Goal: Task Accomplishment & Management: Manage account settings

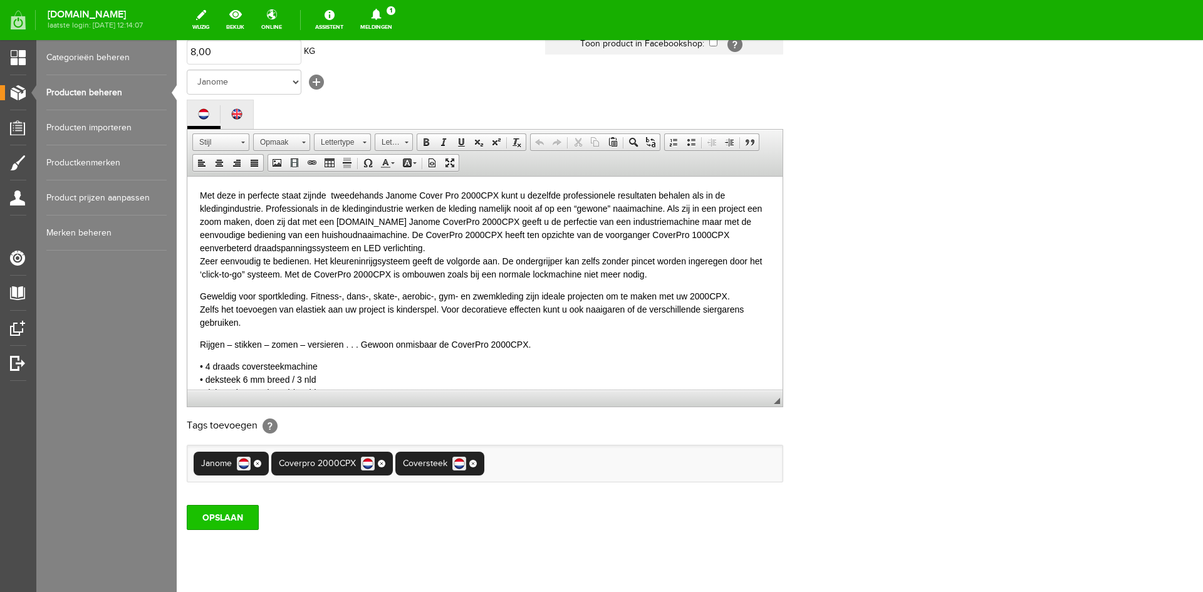
click at [217, 514] on input "OPSLAAN" at bounding box center [223, 517] width 72 height 25
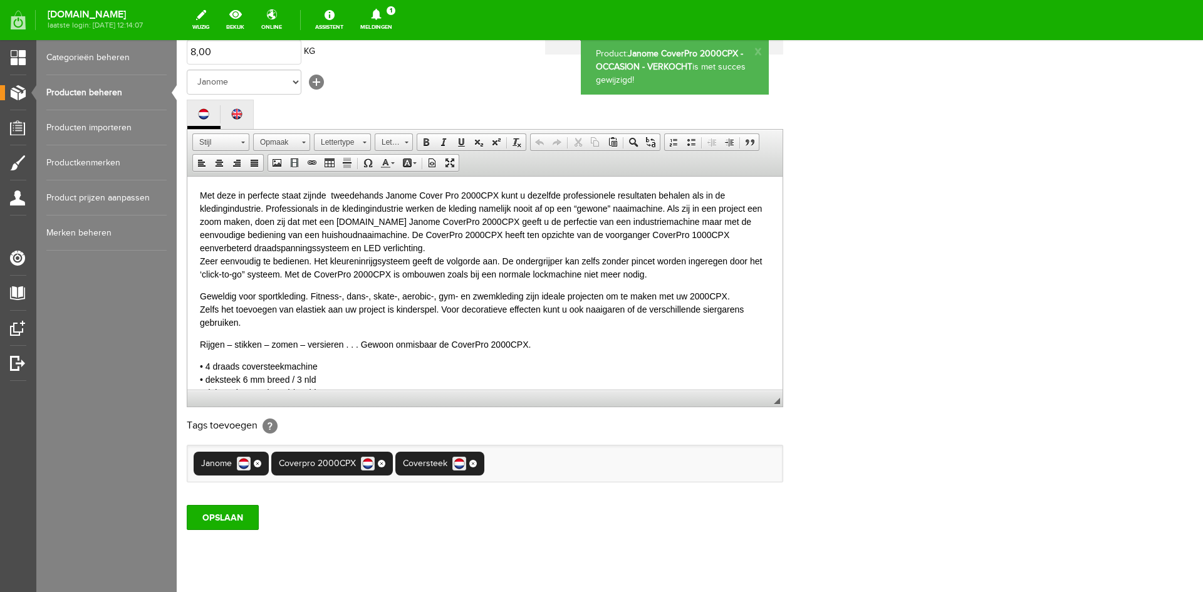
click at [99, 88] on link "Producten beheren" at bounding box center [106, 92] width 120 height 35
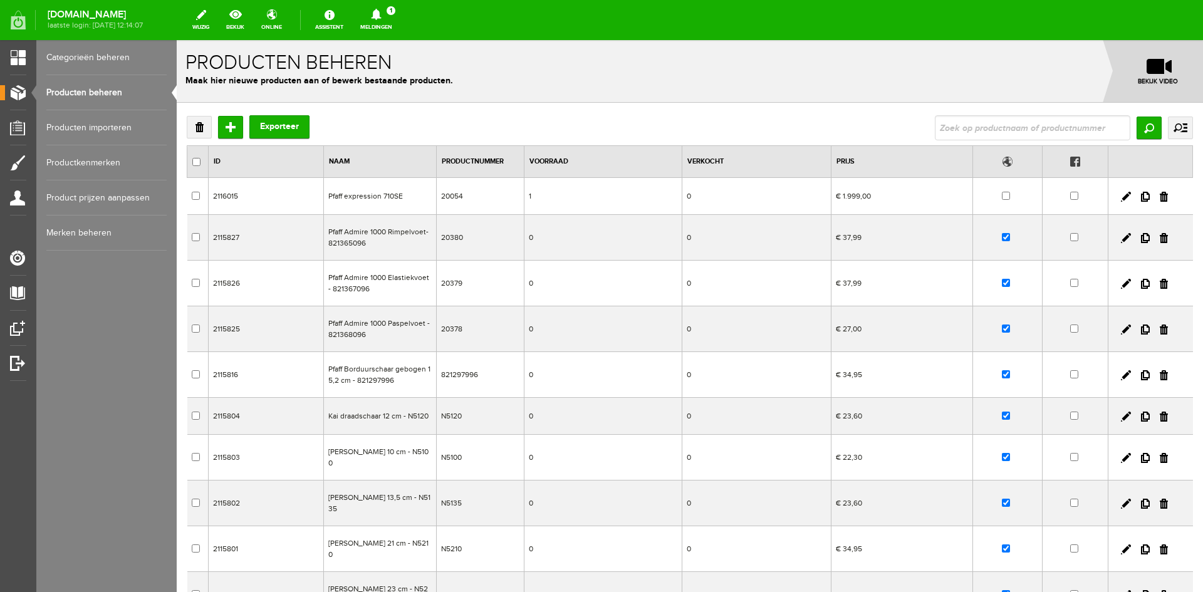
click at [948, 118] on input "text" at bounding box center [1033, 127] width 196 height 25
type input "passport"
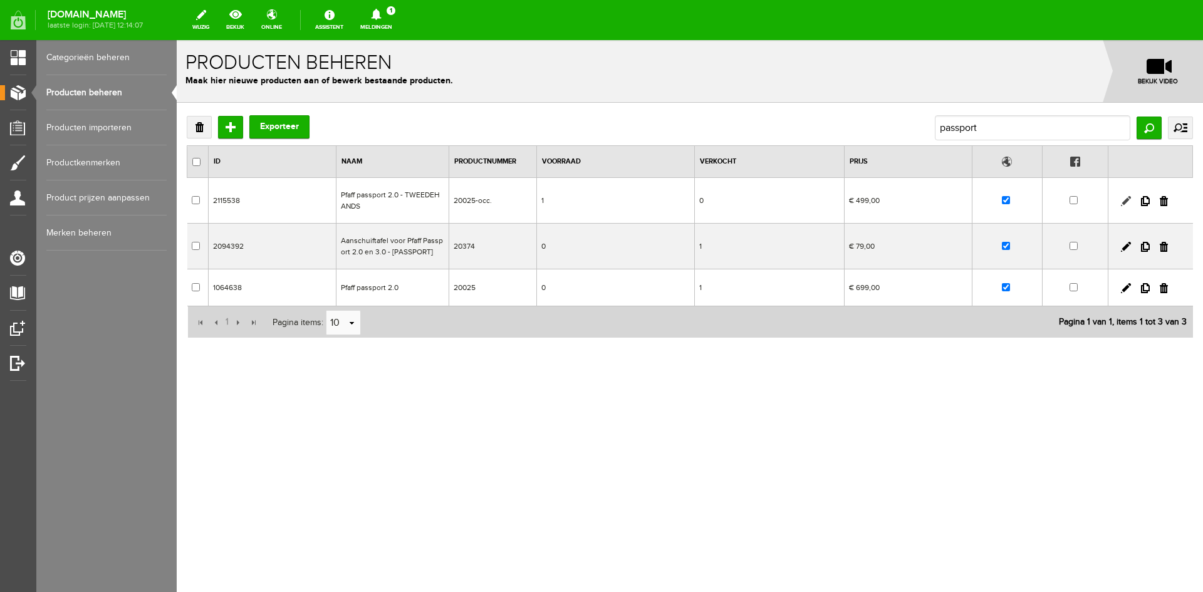
click at [1129, 198] on link at bounding box center [1126, 201] width 10 height 10
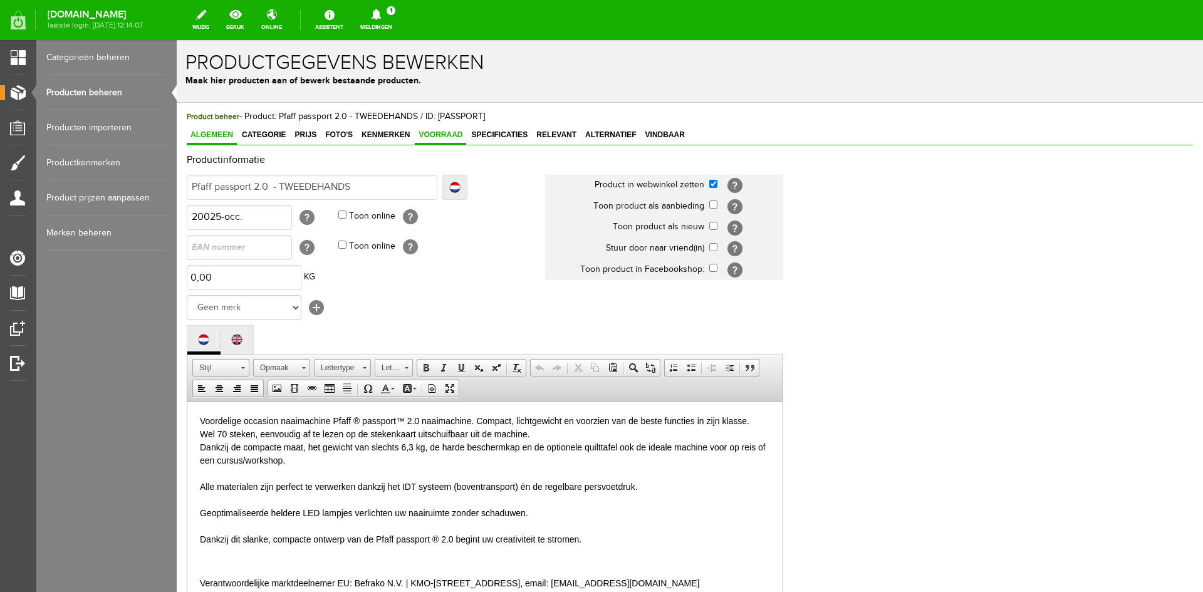
click at [438, 132] on span "Voorraad" at bounding box center [440, 134] width 51 height 9
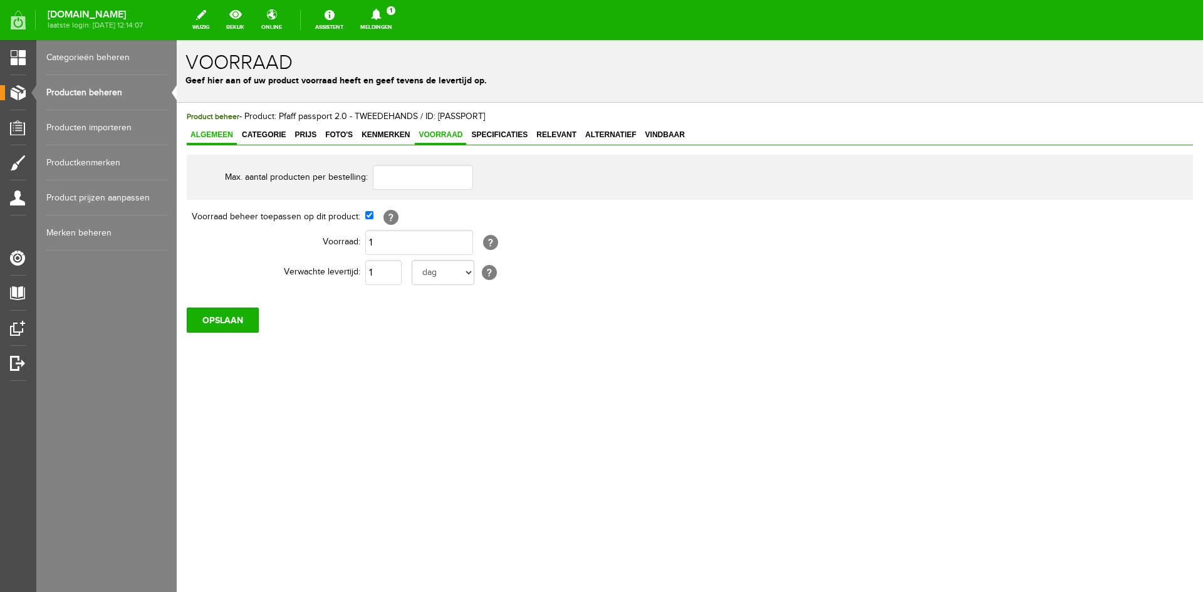
click at [211, 130] on link "Algemeen" at bounding box center [212, 136] width 50 height 18
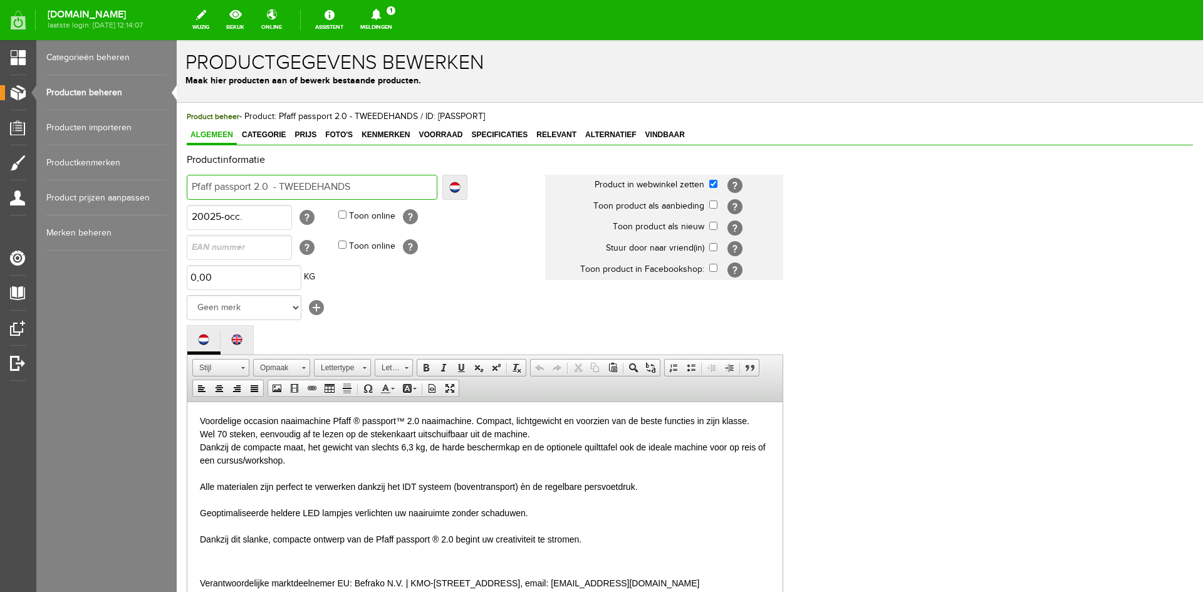
click at [359, 188] on input "Pfaff passport 2.0 - TWEEDEHANDS" at bounding box center [312, 187] width 251 height 25
type input "Pfaff passport 2.0 - TWEEDEHANDS"
type input "Pfaff passport 2.0 - TWEEDEHANDS -"
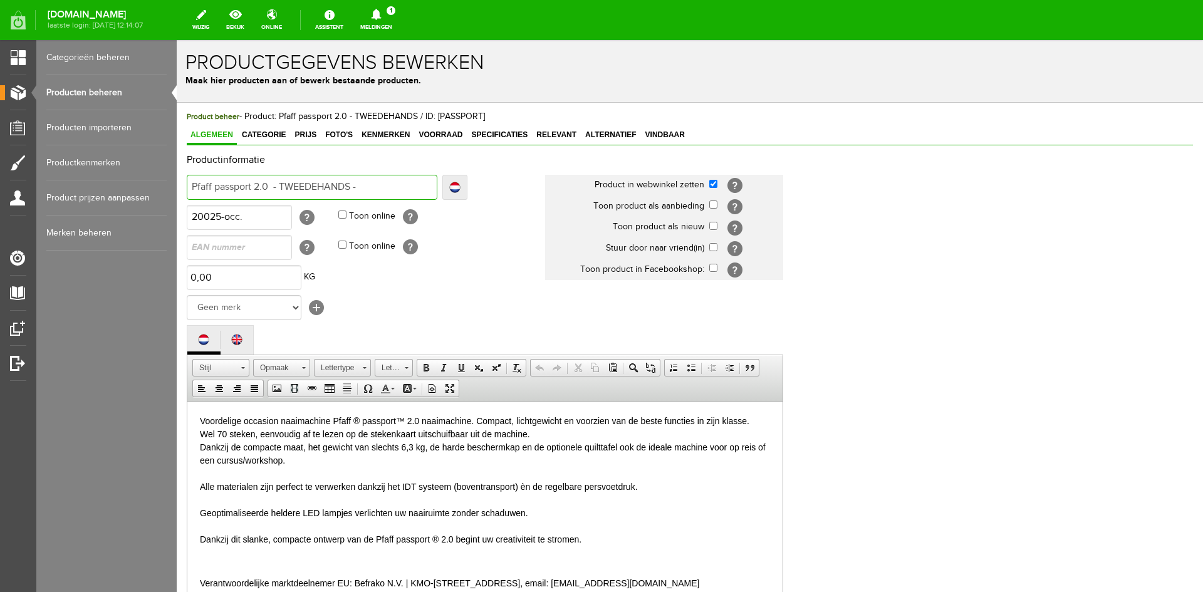
type input "Pfaff passport 2.0 - TWEEDEHANDS -"
type input "Pfaff passport 2.0 - TWEEDEHANDS - V"
type input "Pfaff passport 2.0 - TWEEDEHANDS - VE"
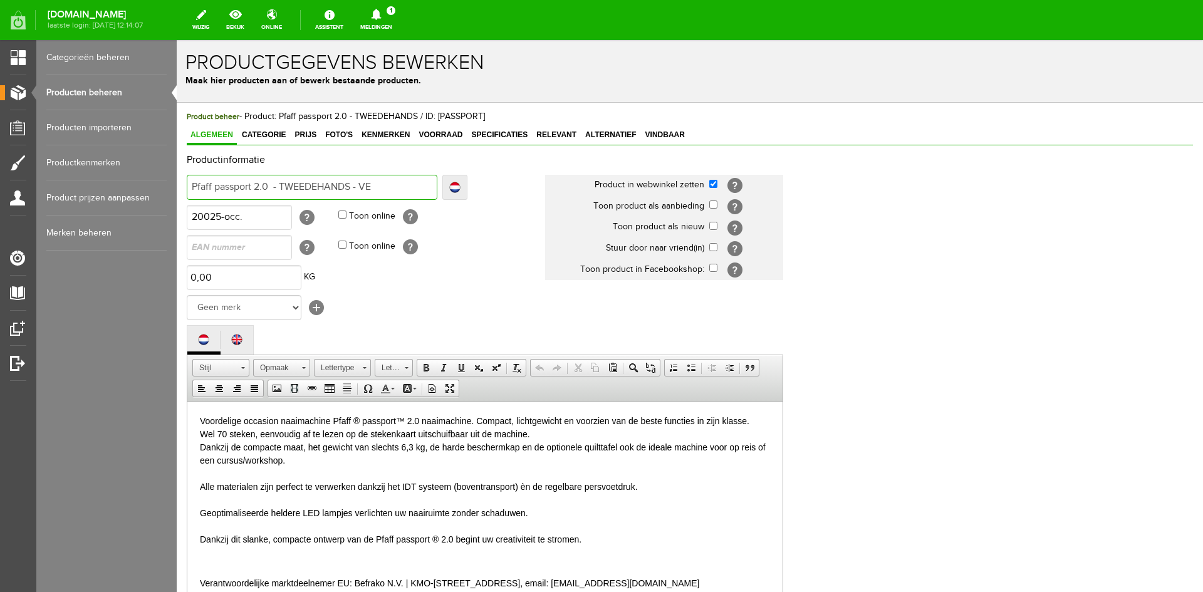
type input "Pfaff passport 2.0 - TWEEDEHANDS - VE"
type input "Pfaff passport 2.0 - TWEEDEHANDS - VER"
type input "Pfaff passport 2.0 - TWEEDEHANDS - VERK"
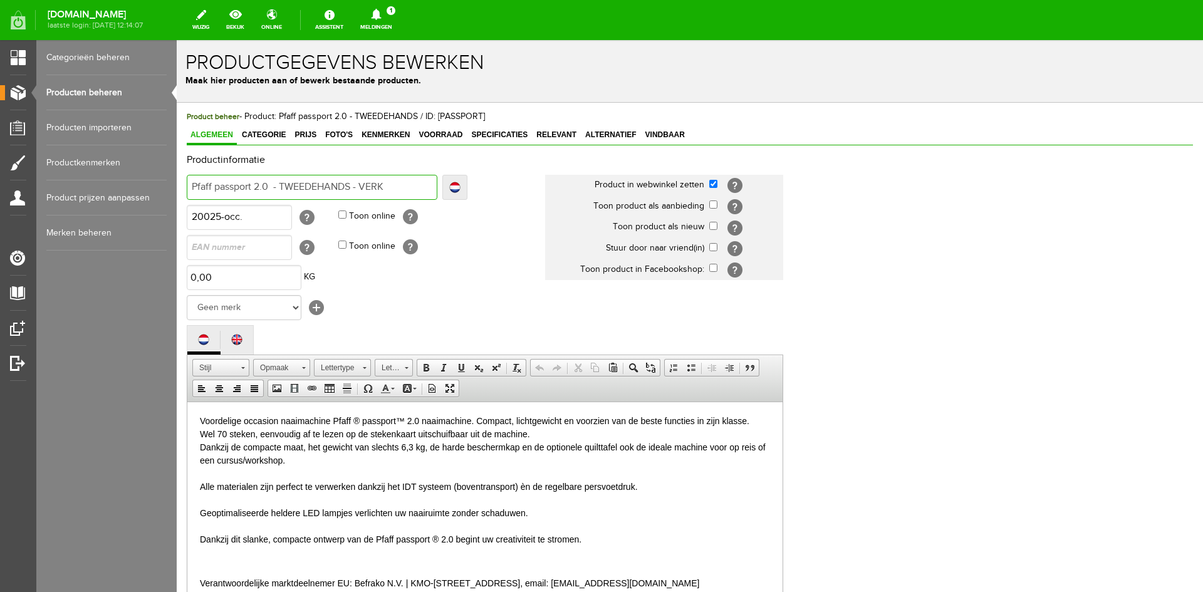
type input "Pfaff passport 2.0 - TWEEDEHANDS - VERKO"
type input "Pfaff passport 2.0 - TWEEDEHANDS - VERKOC"
type input "Pfaff passport 2.0 - TWEEDEHANDS - VERKOCH"
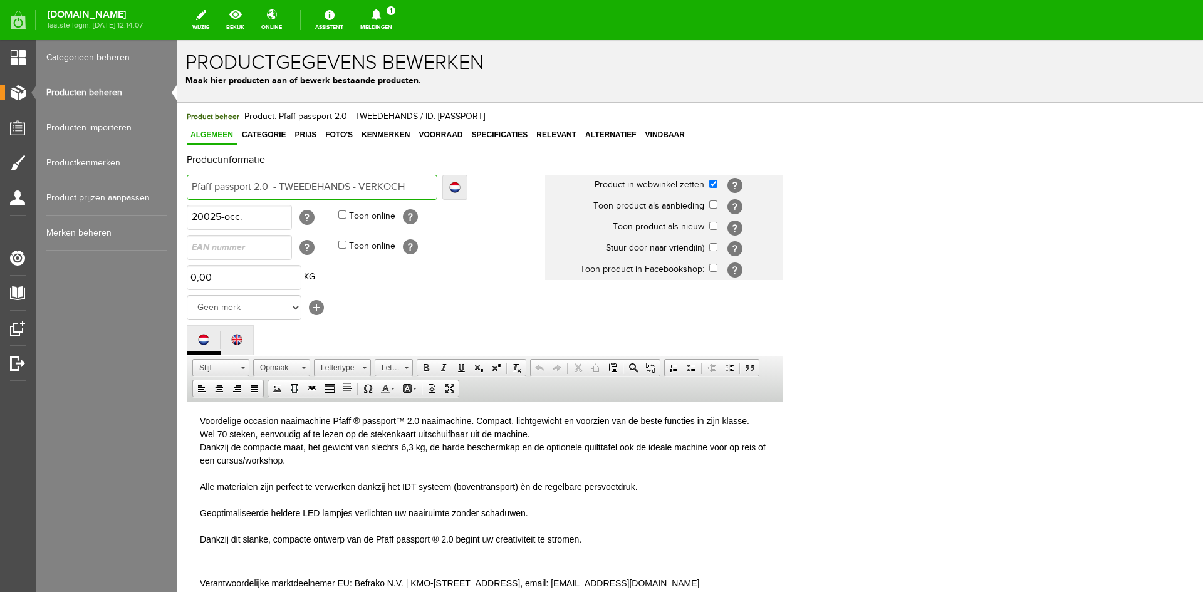
type input "Pfaff passport 2.0 - TWEEDEHANDS - VERKOCH"
type input "Pfaff passport 2.0 - TWEEDEHANDS - VERKOCHT"
click at [445, 134] on span "Voorraad" at bounding box center [440, 134] width 51 height 9
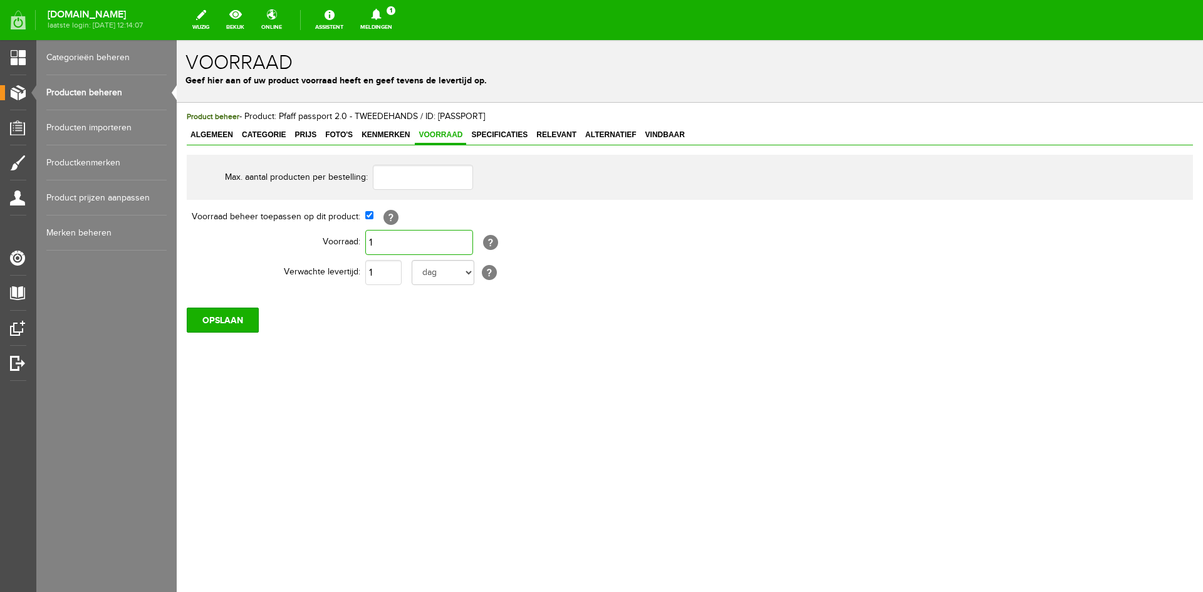
click at [379, 239] on input "1" at bounding box center [419, 242] width 108 height 25
type input "0"
click at [224, 332] on input "OPSLAAN" at bounding box center [223, 320] width 72 height 25
click at [81, 88] on link "Producten beheren" at bounding box center [106, 92] width 120 height 35
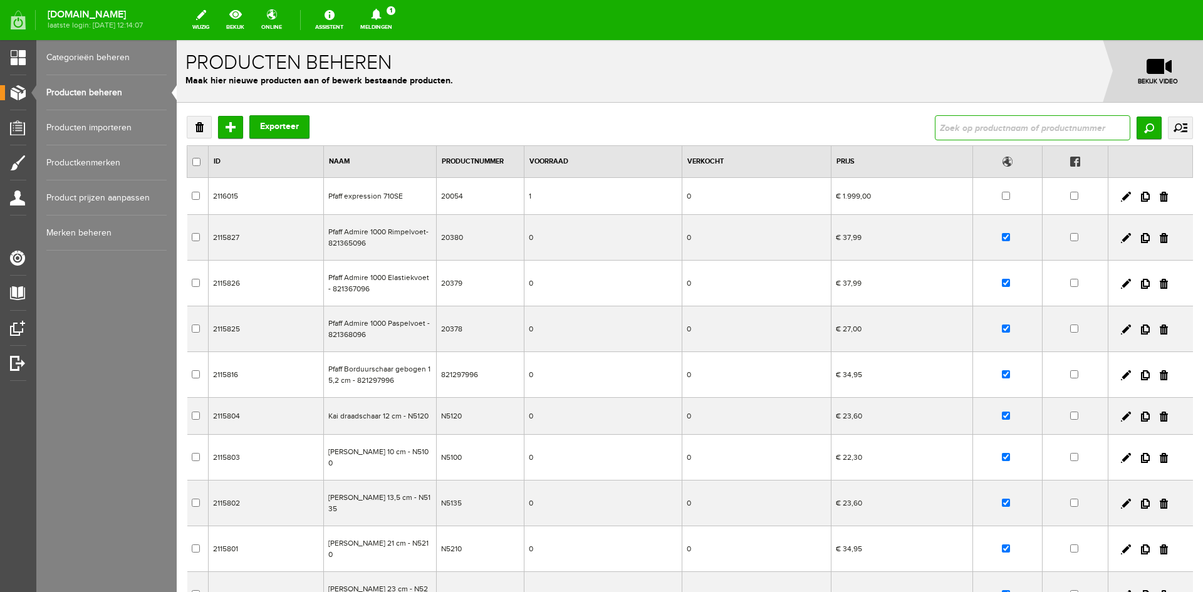
click at [948, 135] on input "text" at bounding box center [1033, 127] width 196 height 25
type input "710"
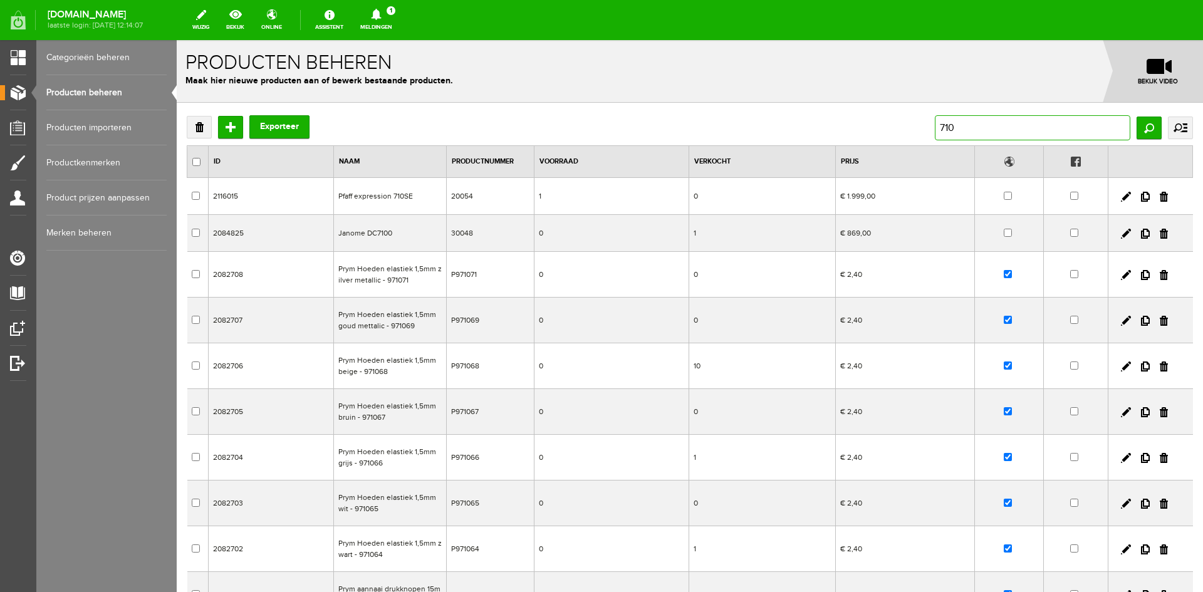
drag, startPoint x: 963, startPoint y: 126, endPoint x: 903, endPoint y: 126, distance: 59.5
click at [903, 126] on div "Verwijderen Toevoegen Exporteer 710 Zoeken uitgebreid zoeken Categorie Cadeaubo…" at bounding box center [690, 127] width 1007 height 25
type input "expression"
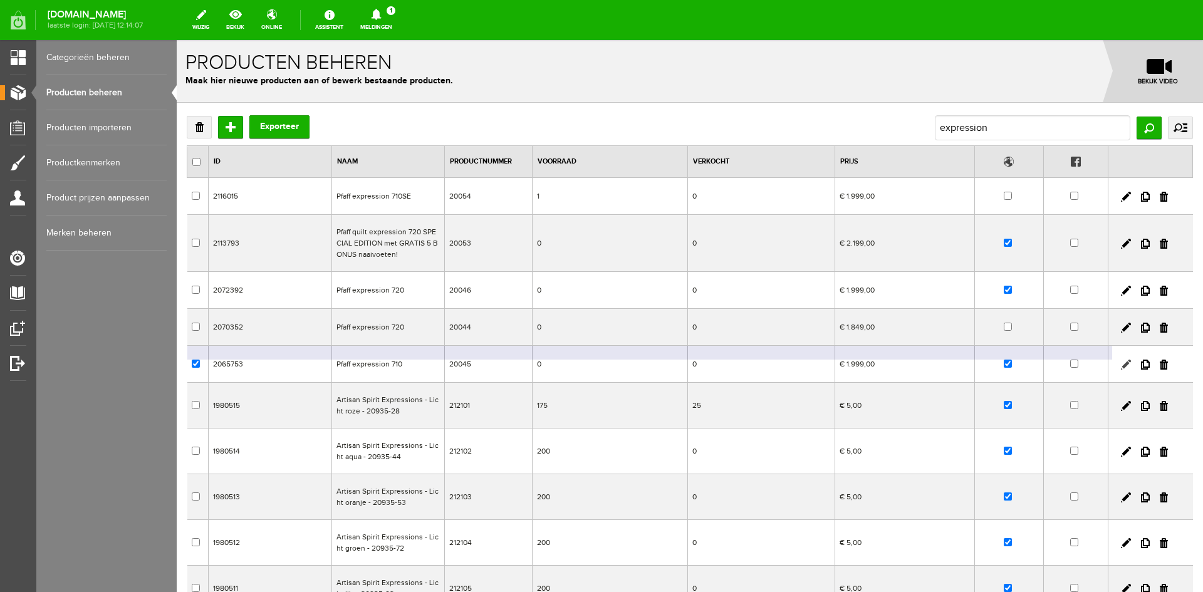
click at [1121, 363] on link at bounding box center [1126, 365] width 10 height 10
checkbox input "true"
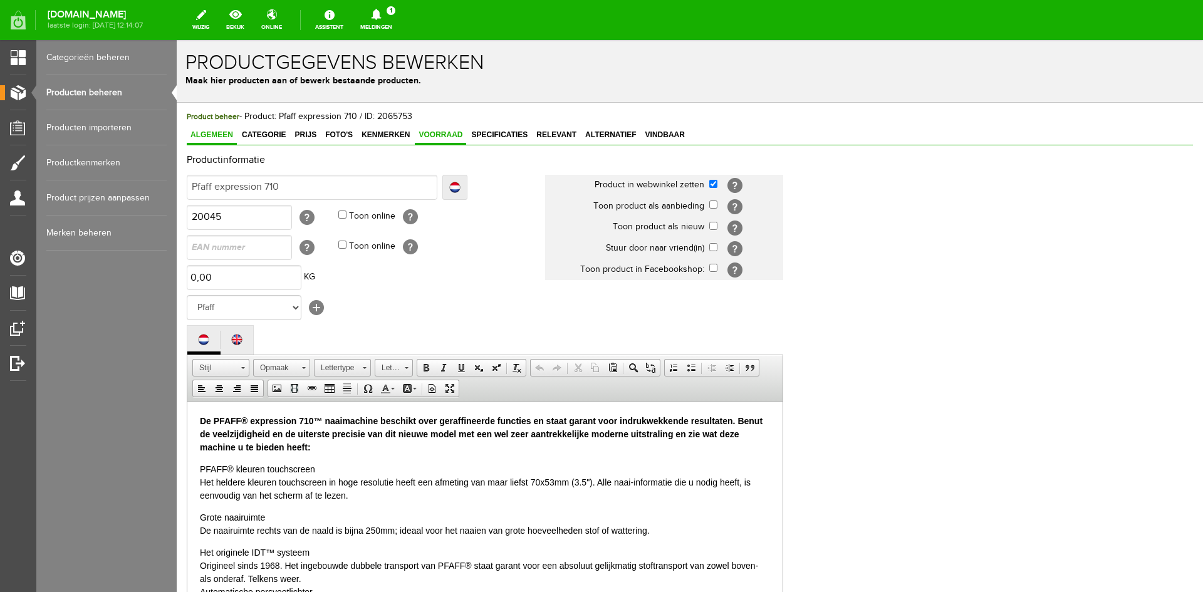
click at [448, 130] on span "Voorraad" at bounding box center [440, 134] width 51 height 9
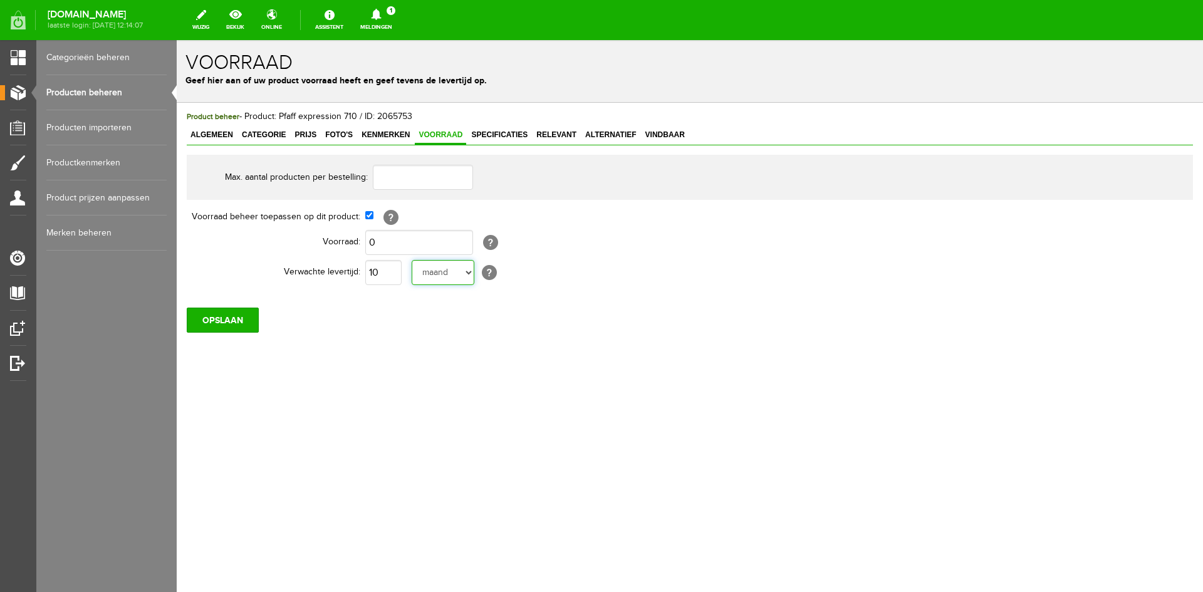
click at [468, 274] on select "dag dagen week weken maand maanden jaar jaren werkdagen" at bounding box center [443, 272] width 63 height 25
select select "year"
click at [412, 260] on select "dag dagen week weken maand maanden jaar jaren werkdagen" at bounding box center [443, 272] width 63 height 25
click at [225, 328] on input "OPSLAAN" at bounding box center [223, 320] width 72 height 25
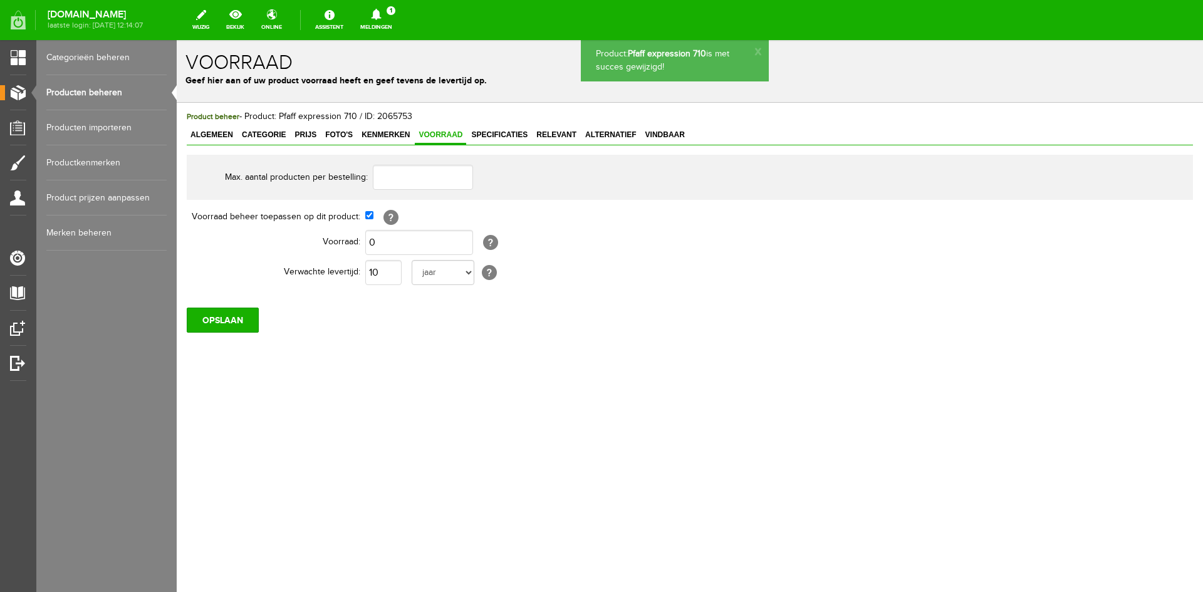
click at [219, 135] on span "Algemeen" at bounding box center [212, 134] width 50 height 9
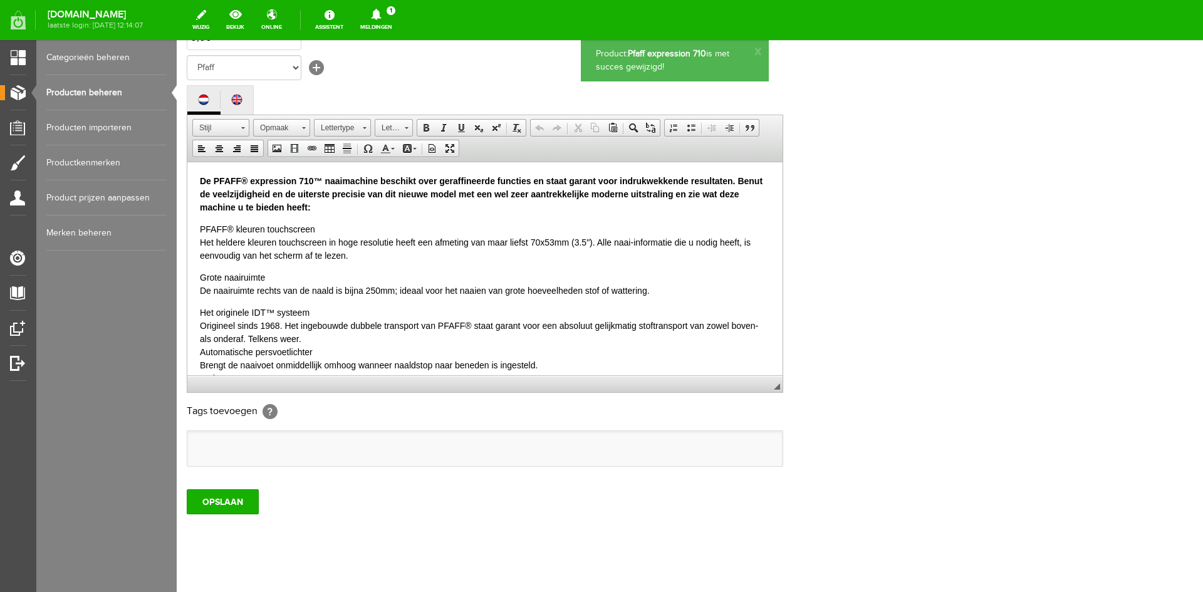
scroll to position [255, 0]
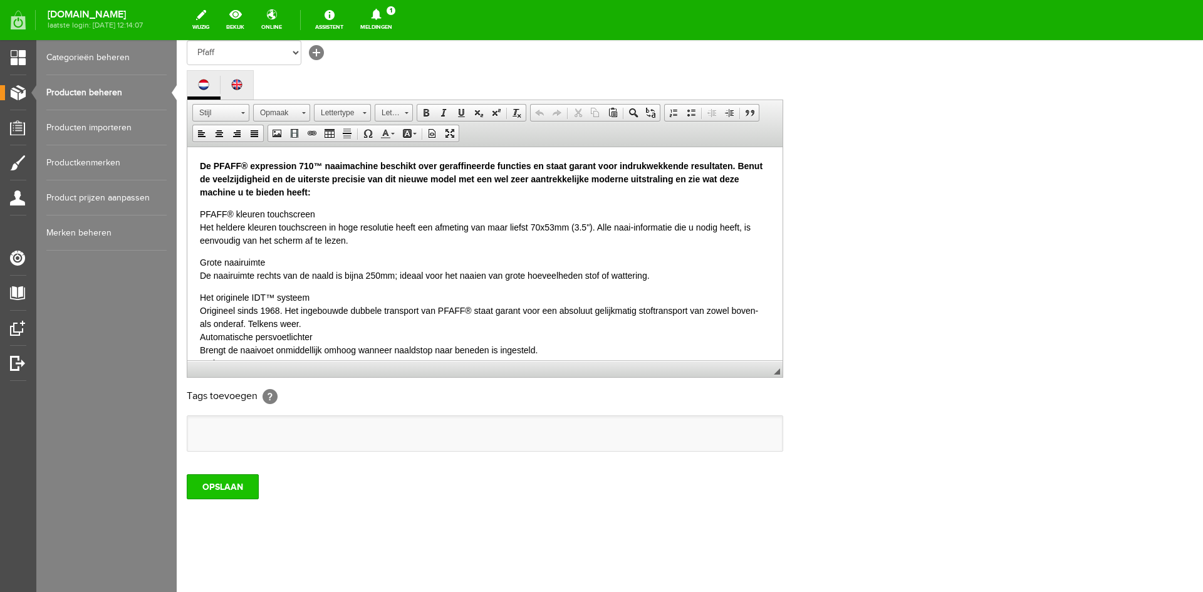
click at [232, 488] on input "OPSLAAN" at bounding box center [223, 486] width 72 height 25
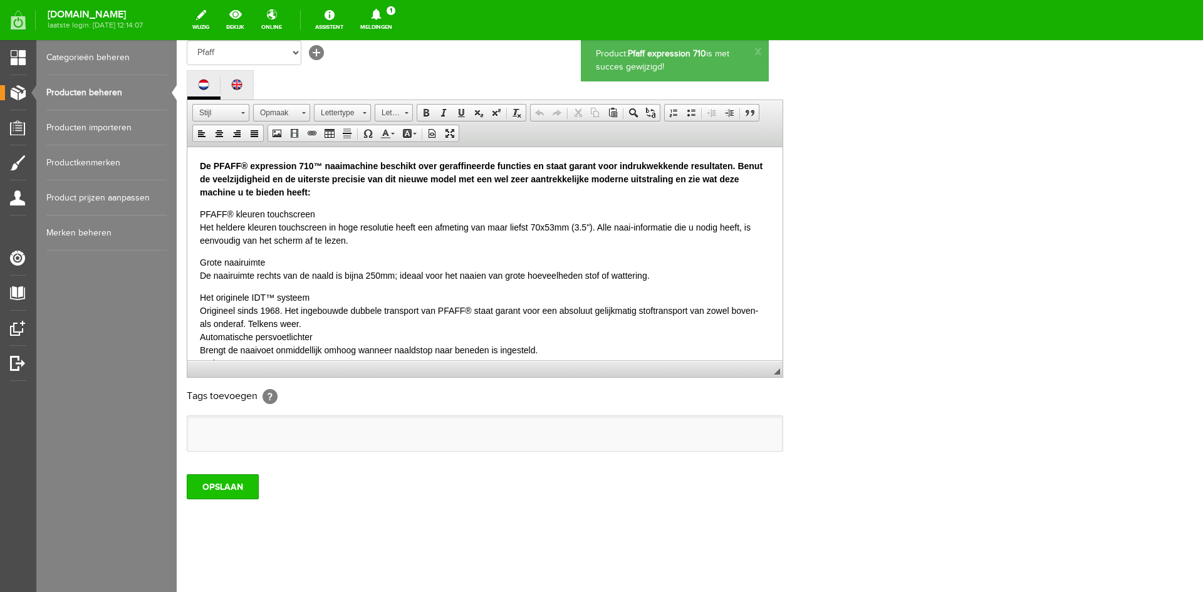
scroll to position [0, 0]
